Goal: Transaction & Acquisition: Download file/media

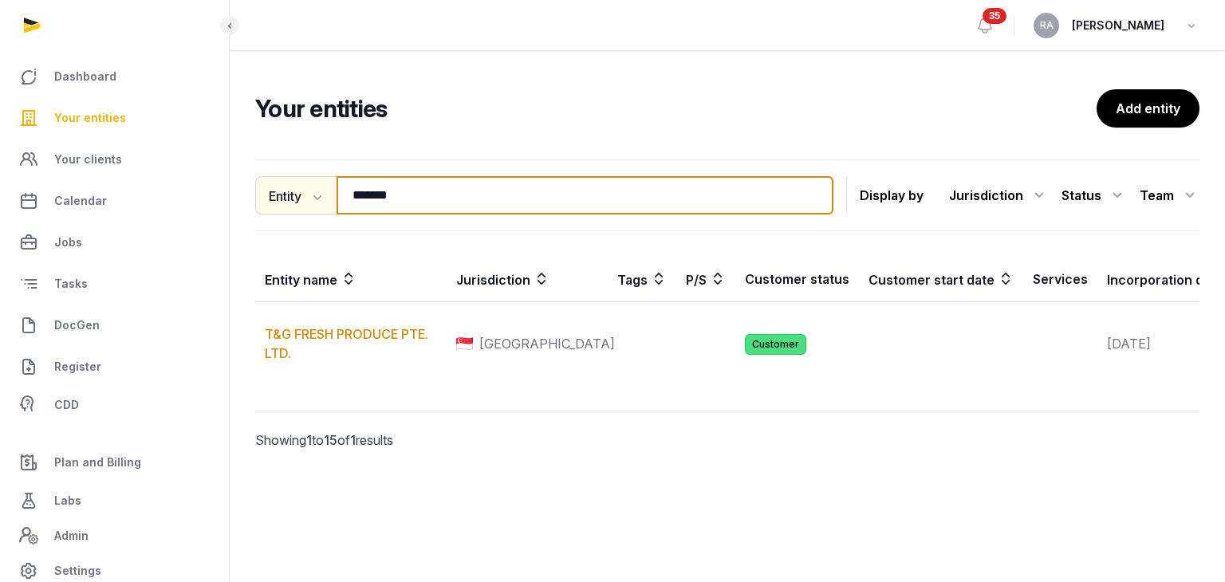
drag, startPoint x: 411, startPoint y: 198, endPoint x: 283, endPoint y: 200, distance: 127.7
click at [283, 200] on div "Entity Entity People Tags Services ******* Search" at bounding box center [544, 195] width 578 height 38
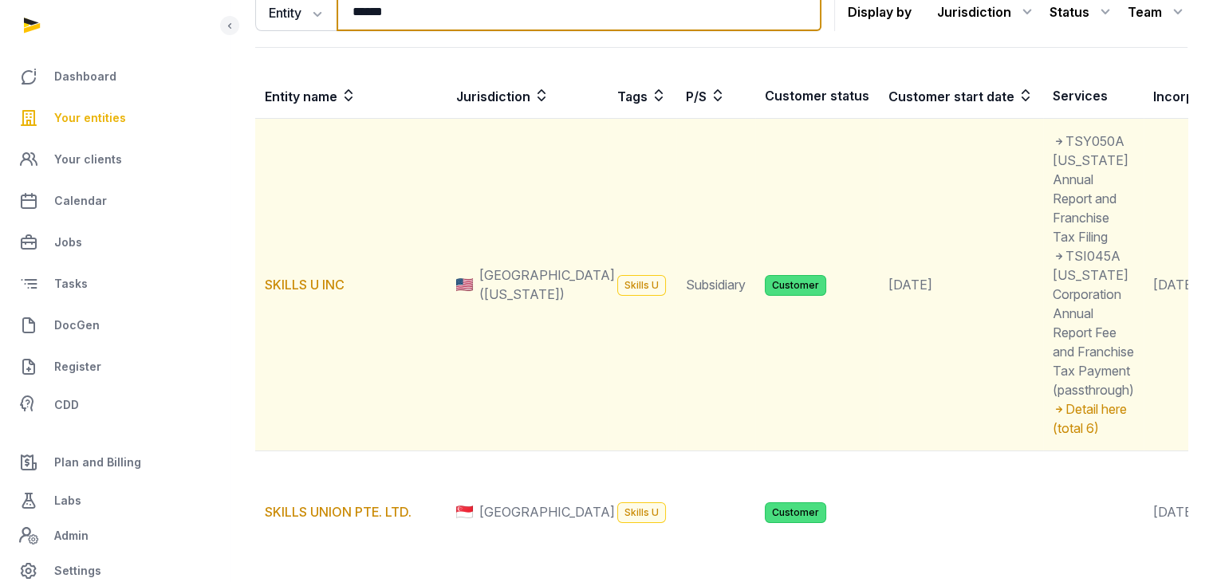
scroll to position [319, 0]
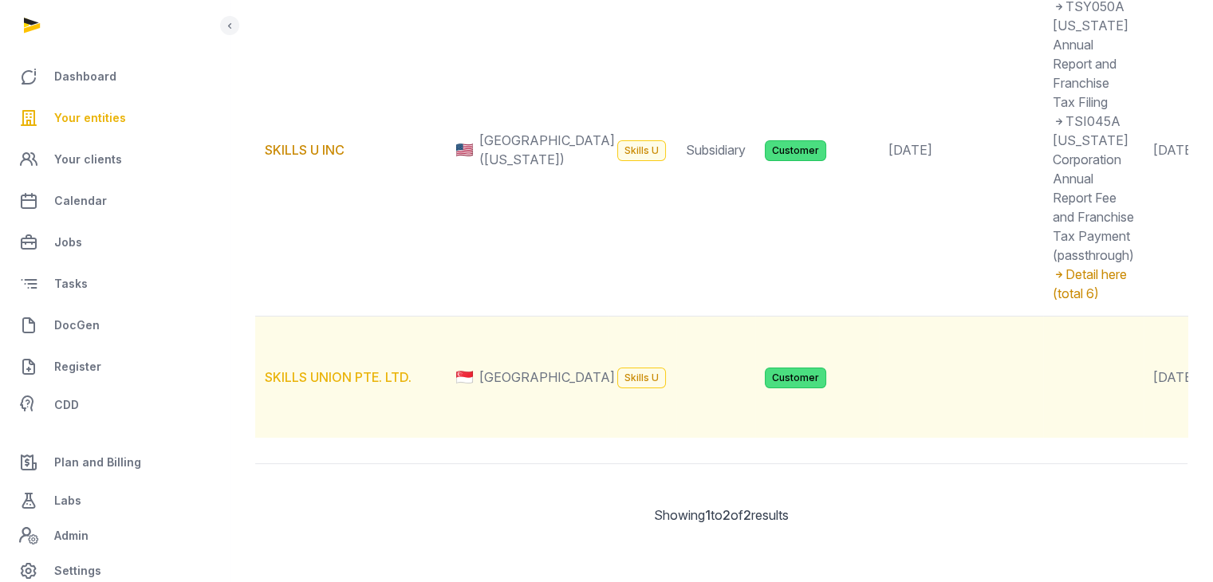
type input "******"
click at [358, 385] on link "SKILLS UNION PTE. LTD." at bounding box center [338, 377] width 147 height 16
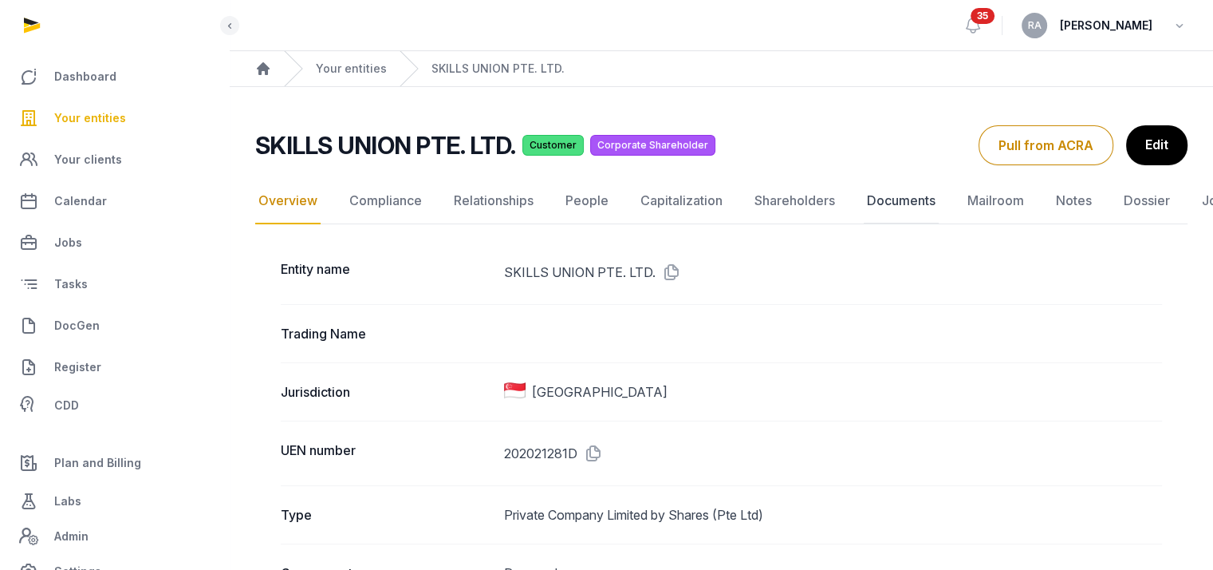
click at [917, 188] on link "Documents" at bounding box center [901, 201] width 75 height 46
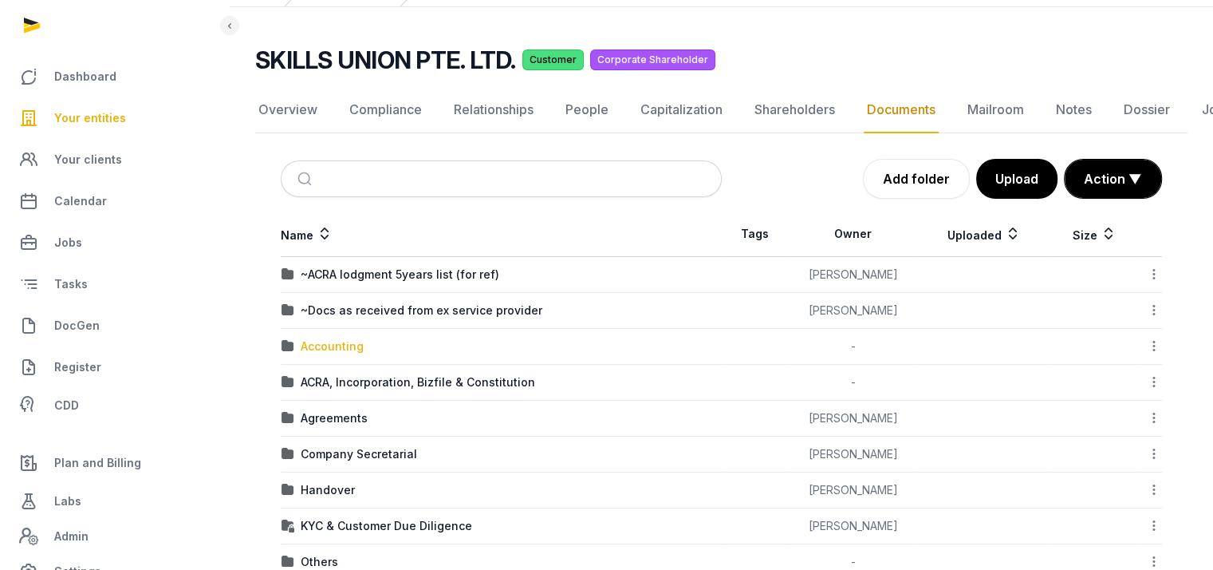
click at [347, 343] on div "Accounting" at bounding box center [332, 346] width 63 height 16
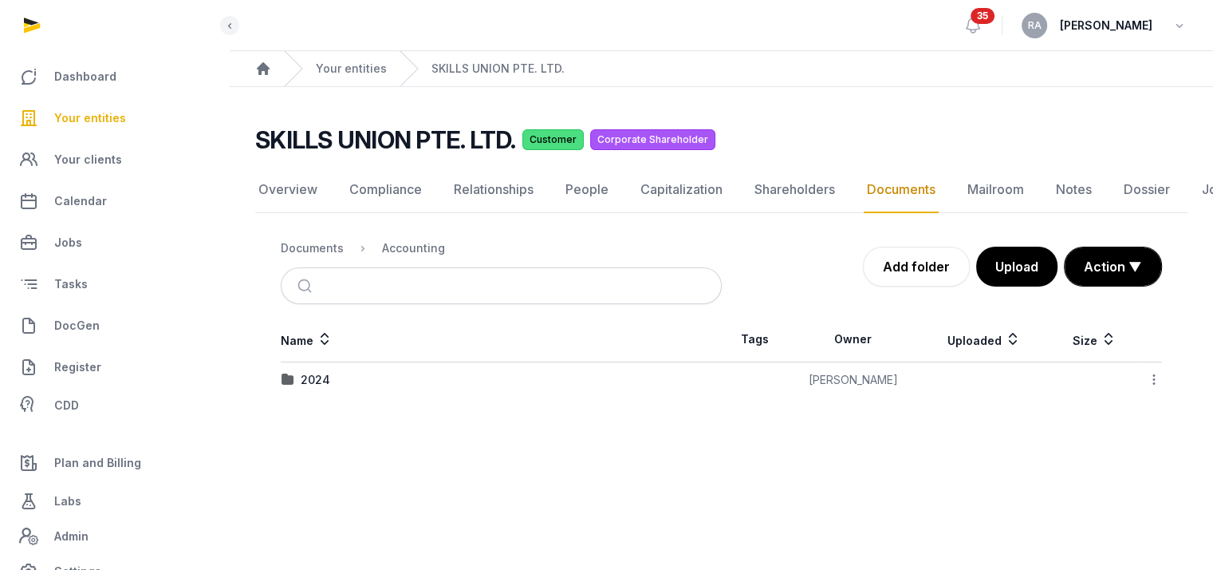
scroll to position [12, 0]
click at [303, 372] on div "2024" at bounding box center [316, 380] width 30 height 16
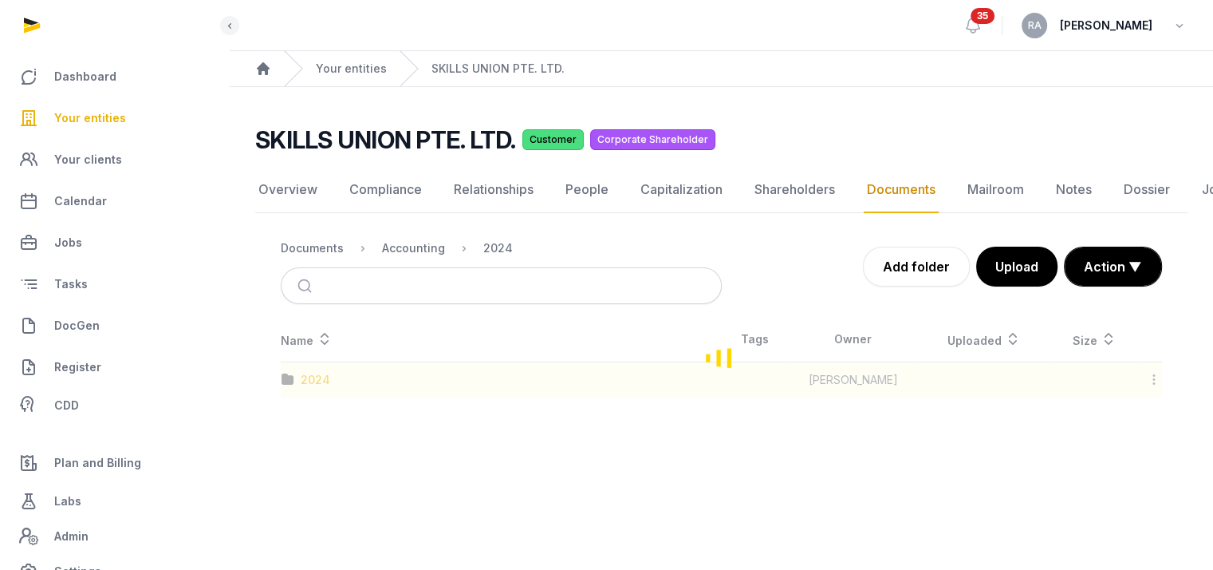
click at [303, 368] on div "Loading" at bounding box center [721, 357] width 933 height 81
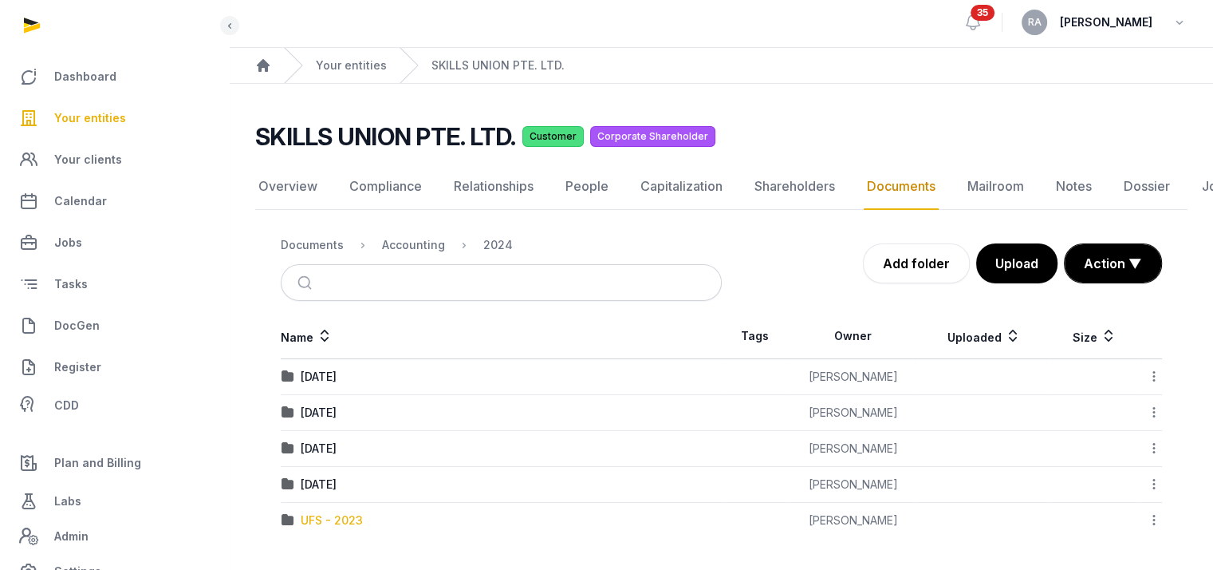
click at [358, 515] on div "UFS - 2023" at bounding box center [332, 520] width 62 height 16
click at [0, 0] on div "Loading" at bounding box center [0, 0] width 0 height 0
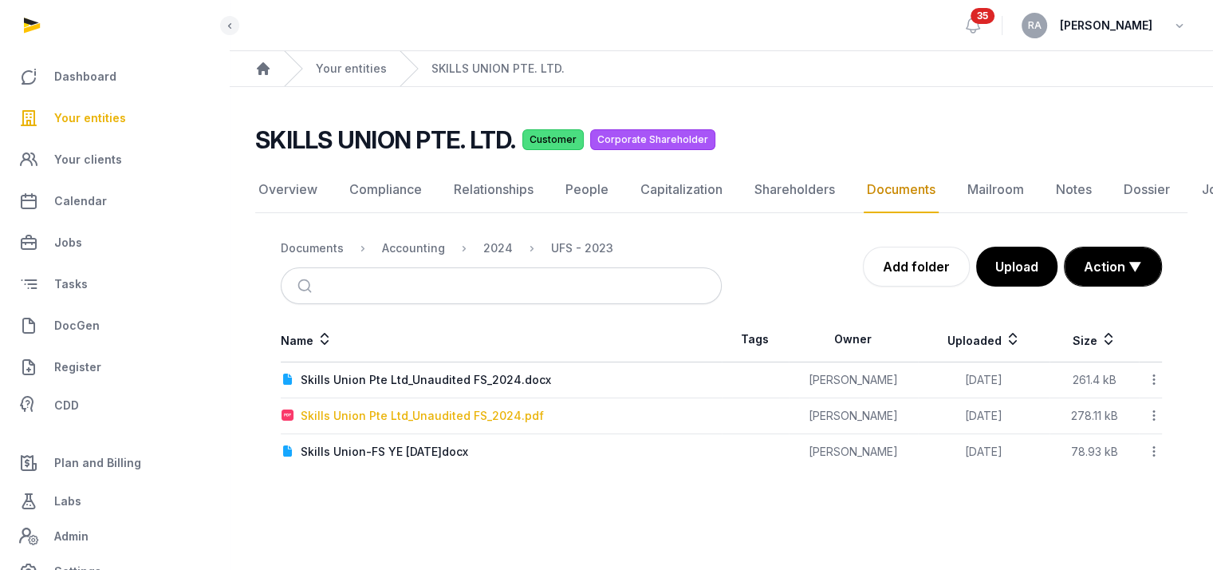
click at [479, 408] on div "Skills Union Pte Ltd_Unaudited FS_2024.pdf" at bounding box center [422, 416] width 243 height 16
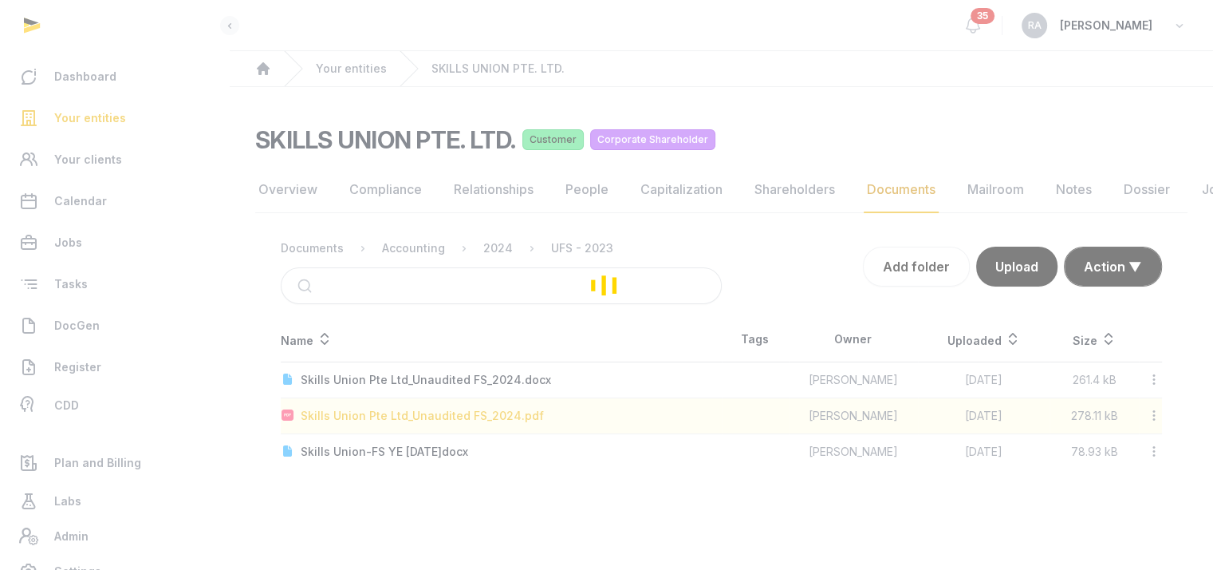
click at [479, 400] on div "Loading" at bounding box center [606, 285] width 1213 height 570
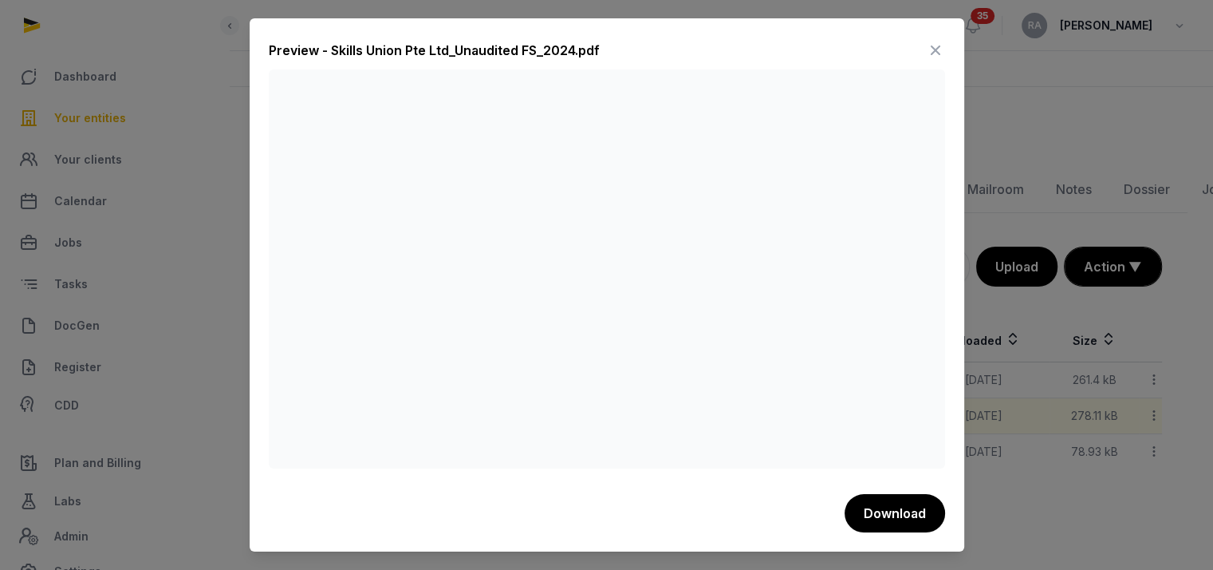
click at [928, 45] on icon at bounding box center [935, 50] width 19 height 26
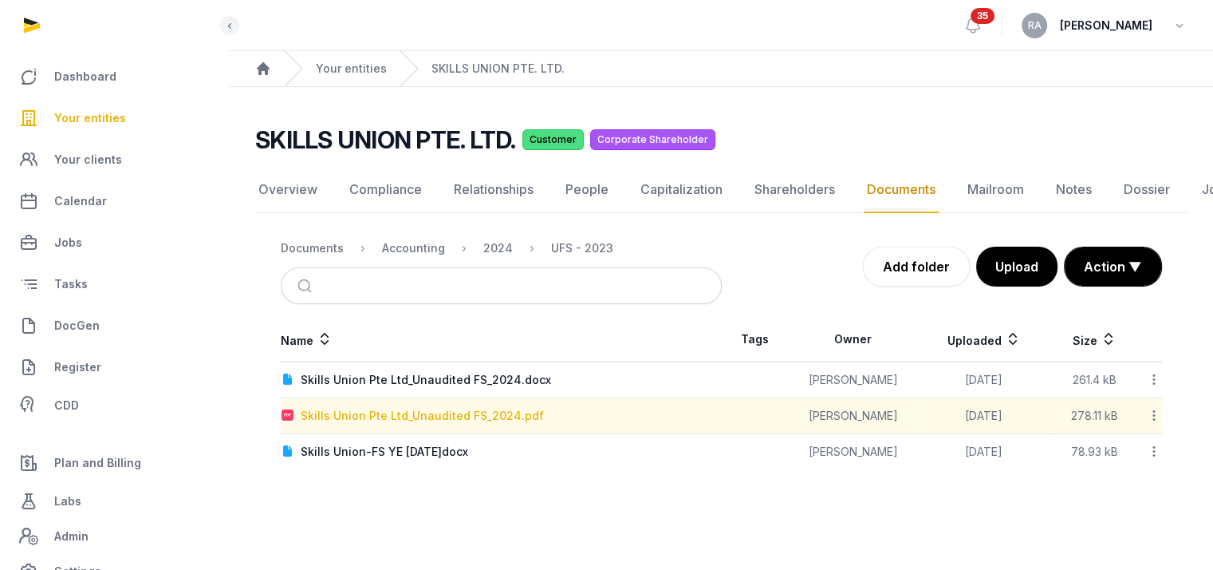
click at [405, 408] on div "Skills Union Pte Ltd_Unaudited FS_2024.pdf" at bounding box center [422, 416] width 243 height 16
click at [0, 0] on div "Loading" at bounding box center [0, 0] width 0 height 0
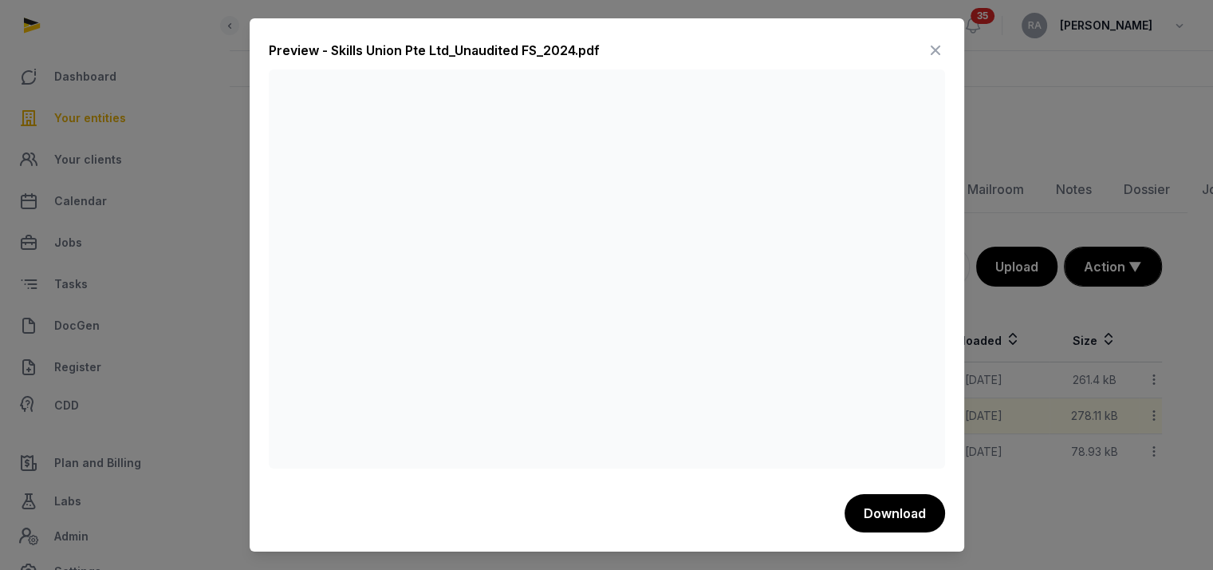
click at [937, 46] on icon at bounding box center [935, 50] width 19 height 26
